Goal: Navigation & Orientation: Find specific page/section

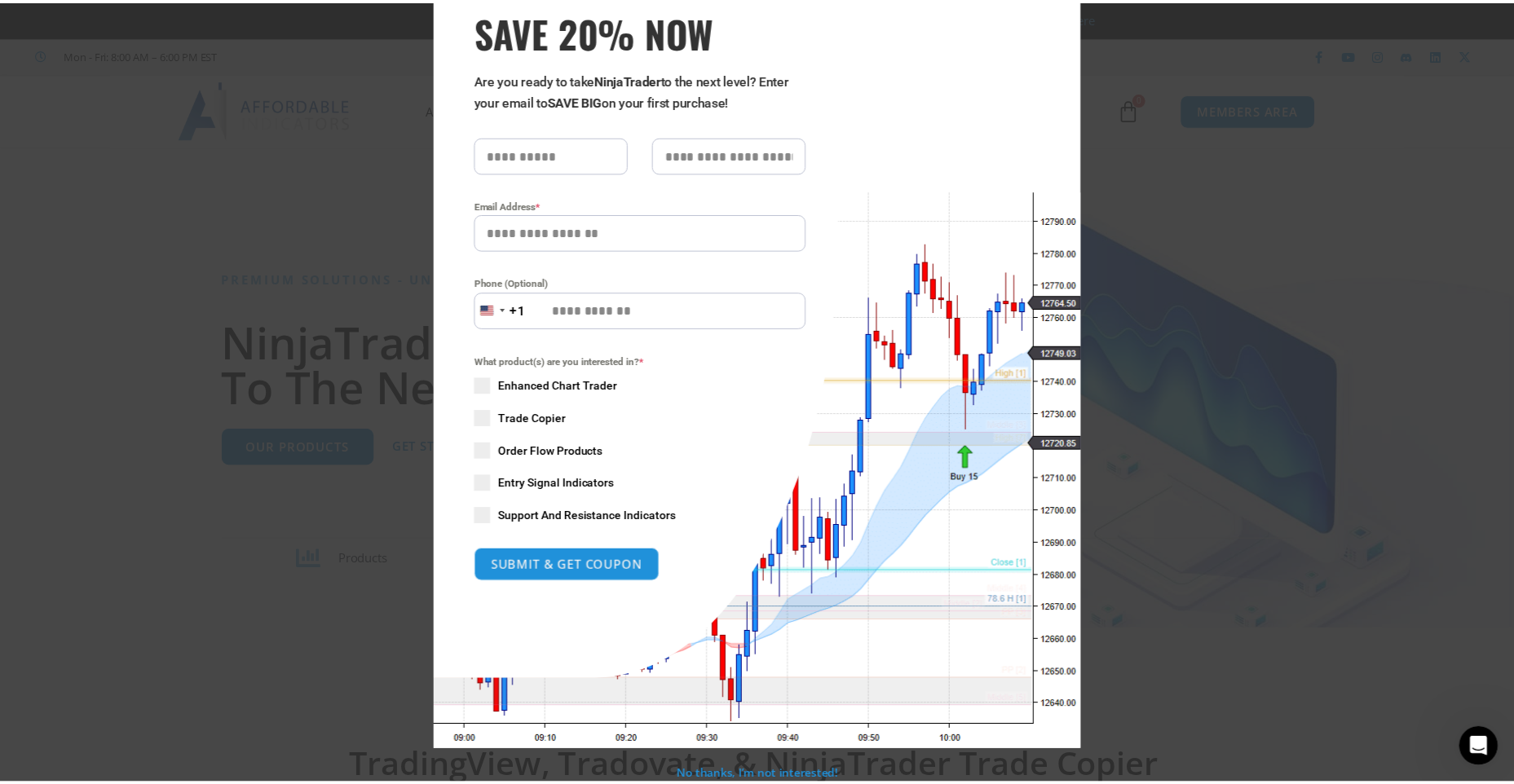
scroll to position [93, 0]
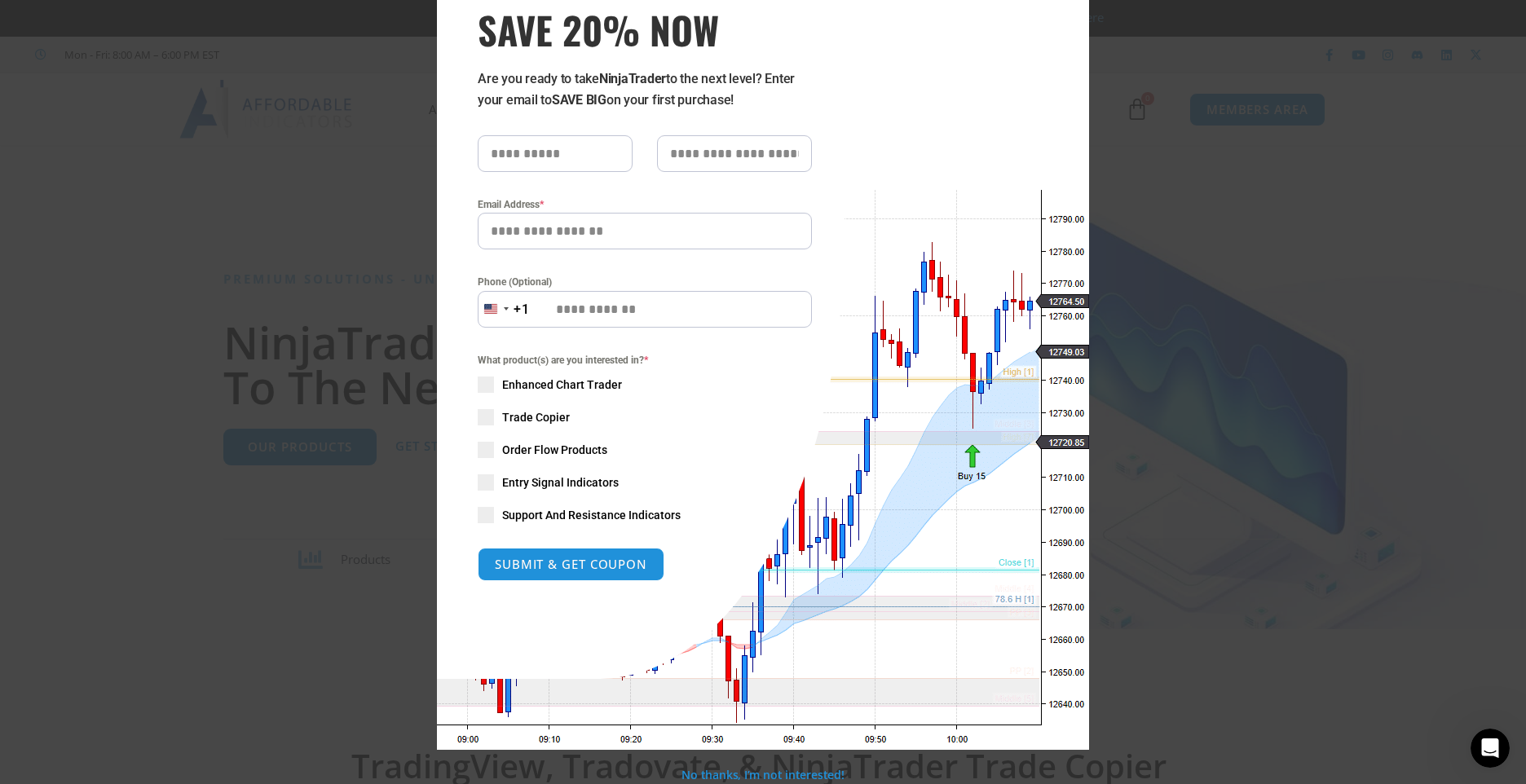
click at [1161, 235] on div "Close this module SAVE 20% NOW Are you ready to take NinjaTrader to the next le…" at bounding box center [763, 392] width 1526 height 784
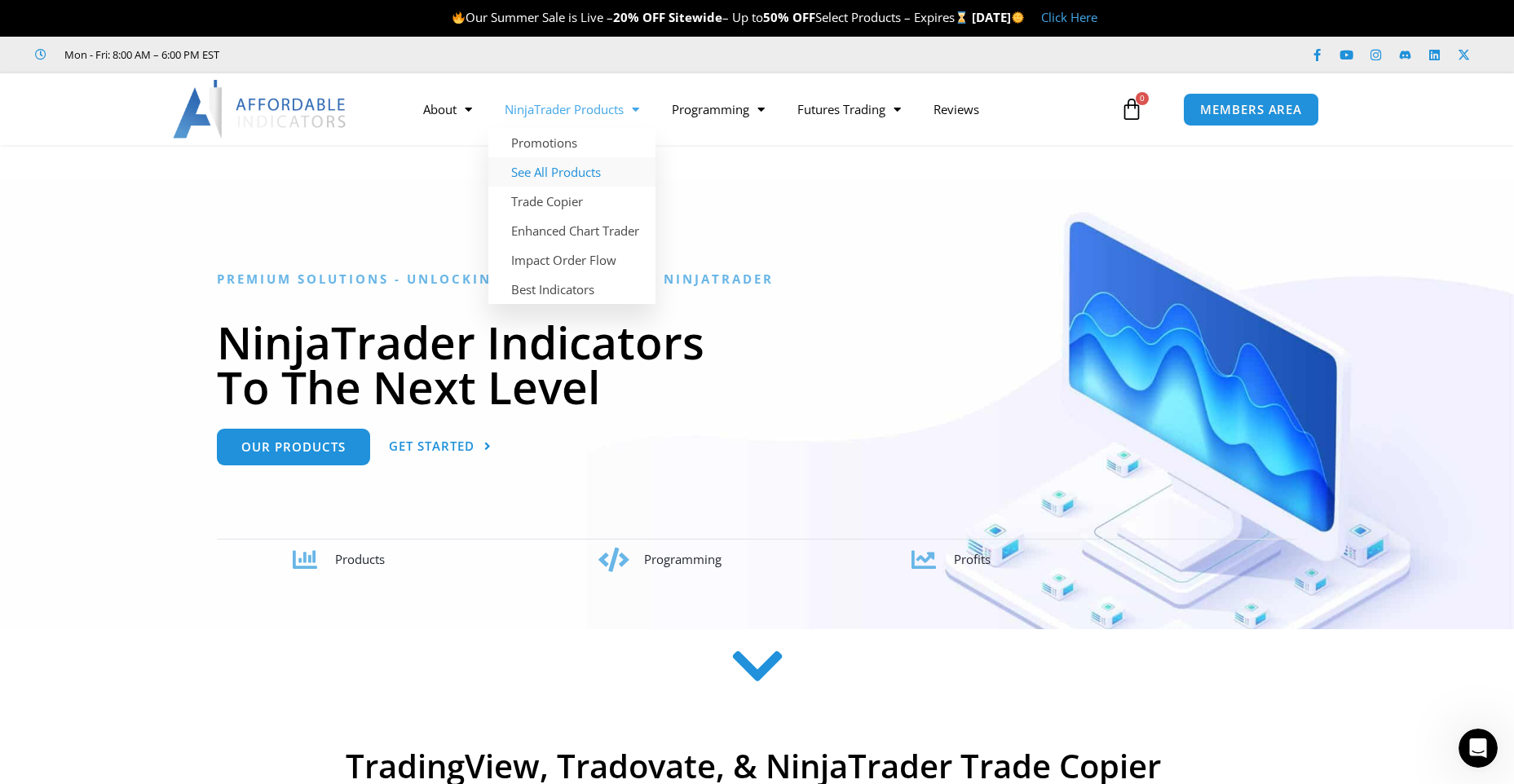
click at [580, 169] on link "See All Products" at bounding box center [571, 172] width 167 height 30
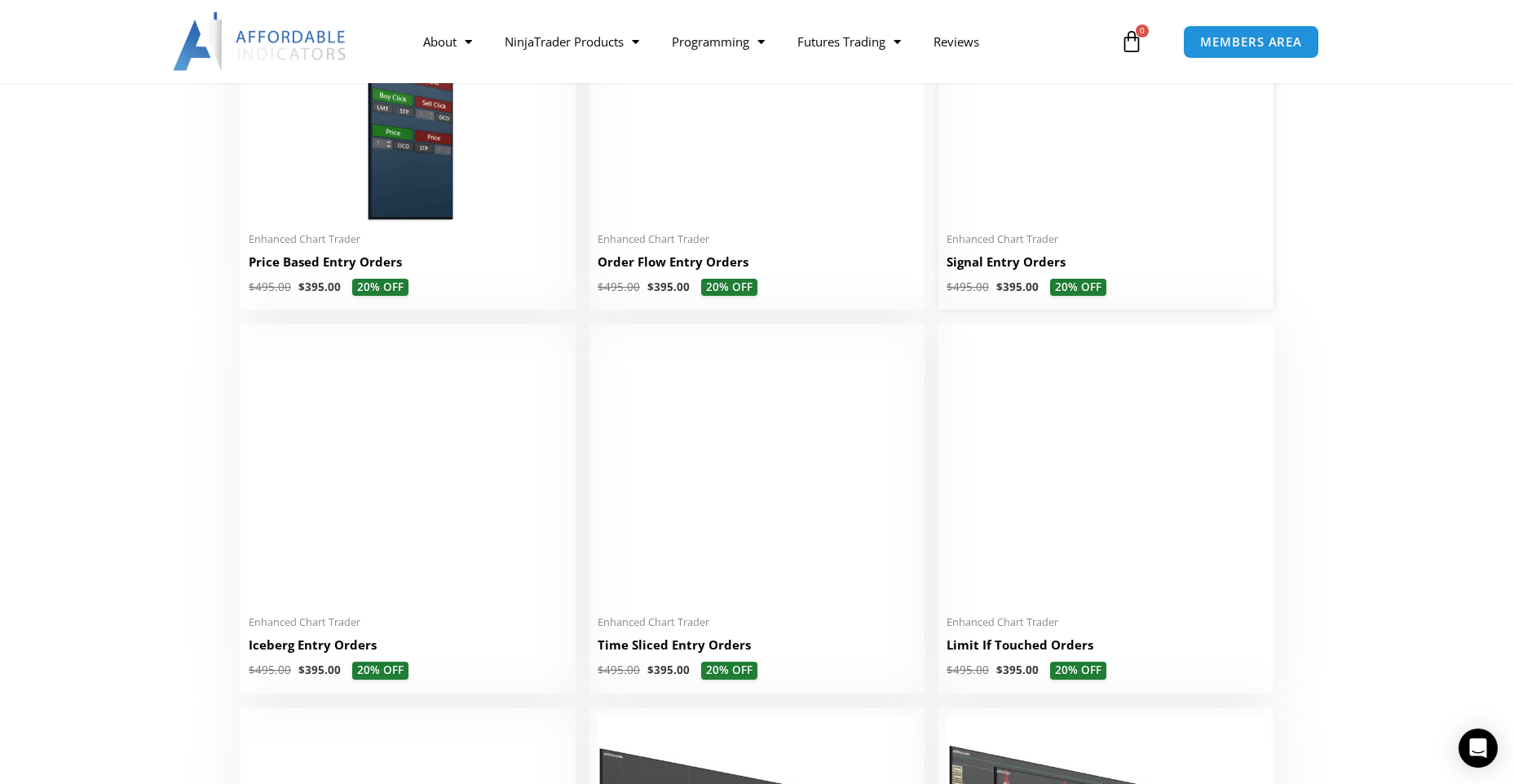
scroll to position [1467, 0]
